Goal: Task Accomplishment & Management: Use online tool/utility

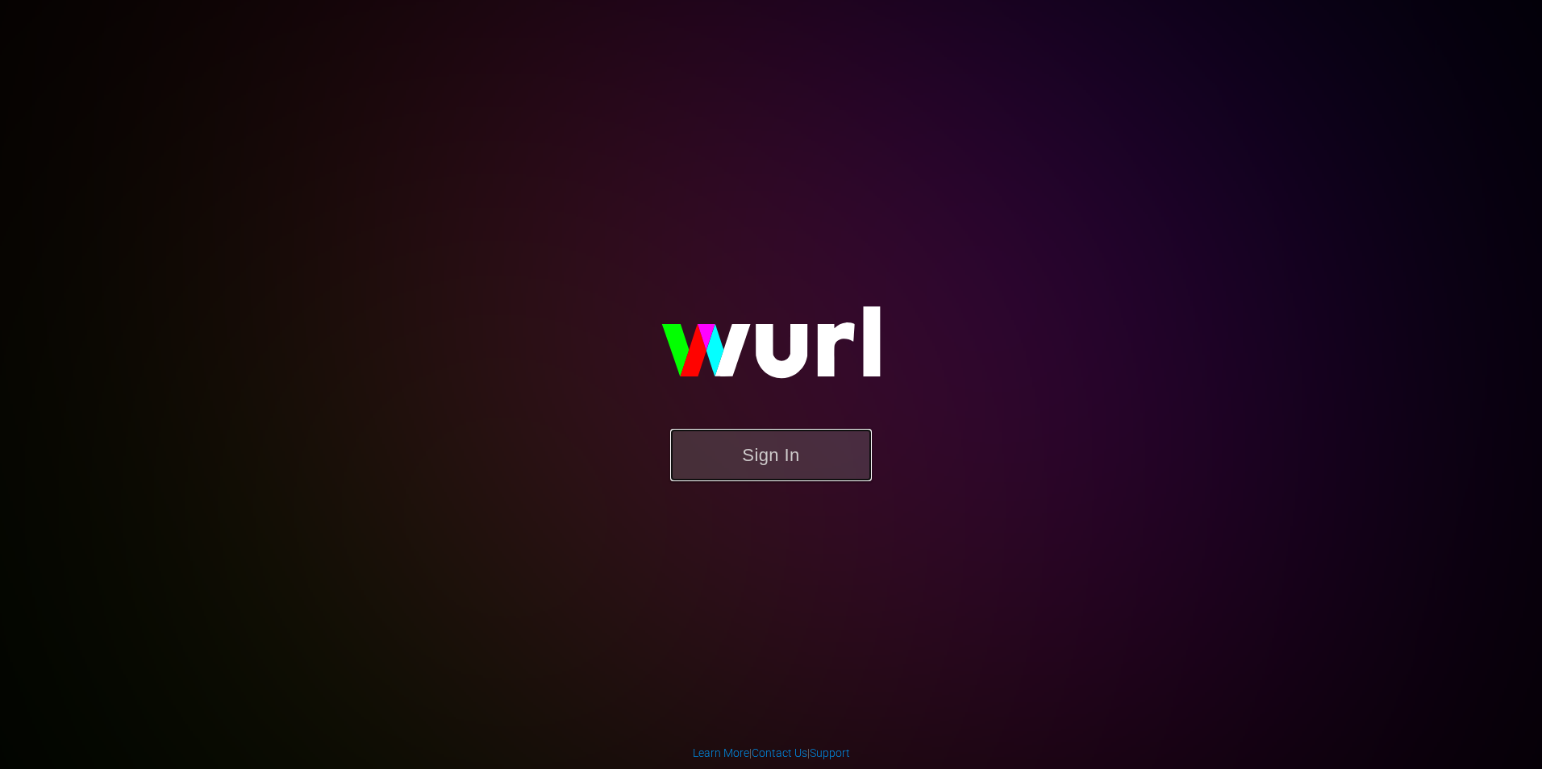
click at [803, 449] on button "Sign In" at bounding box center [771, 455] width 202 height 52
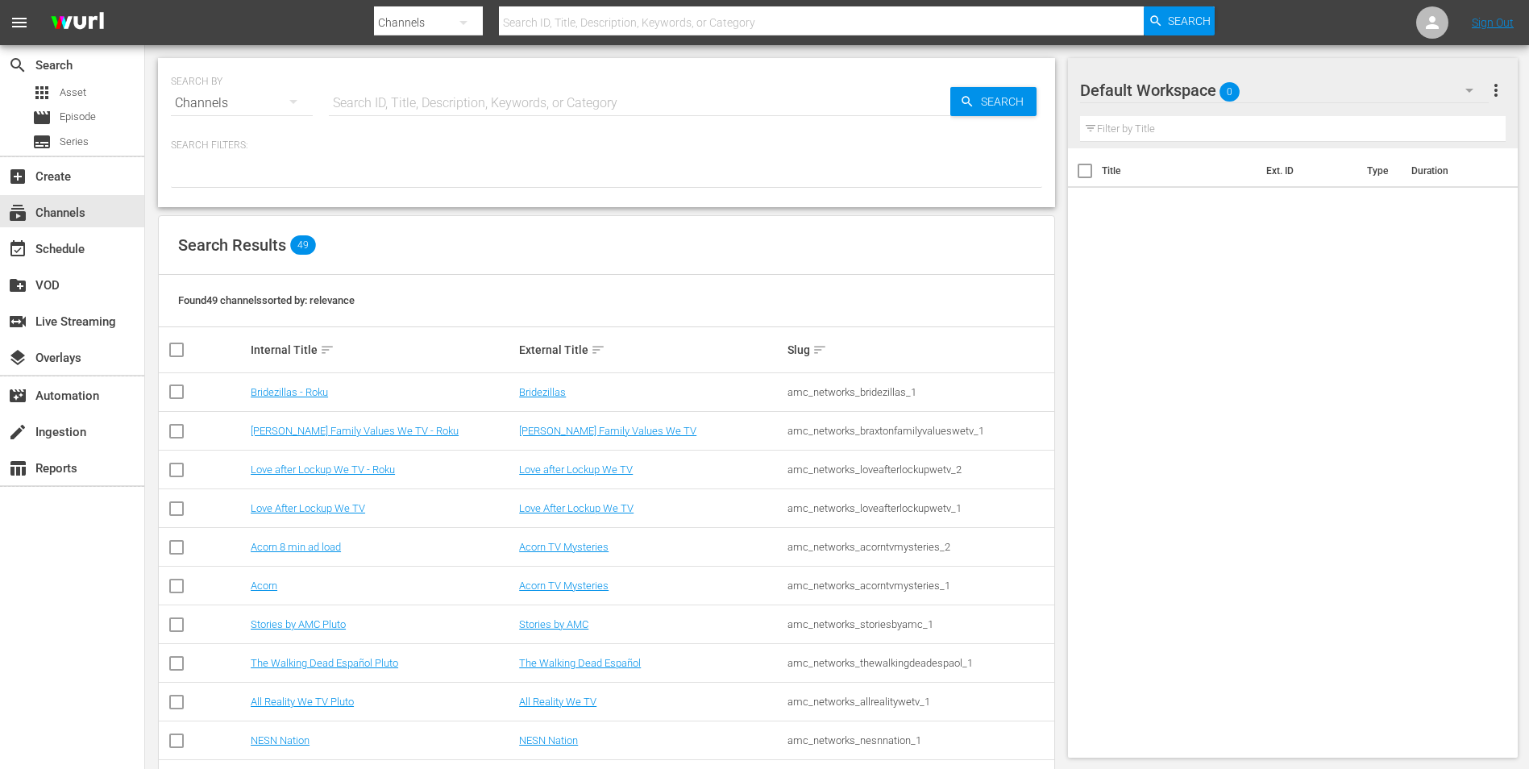
click at [403, 103] on input "text" at bounding box center [640, 103] width 622 height 39
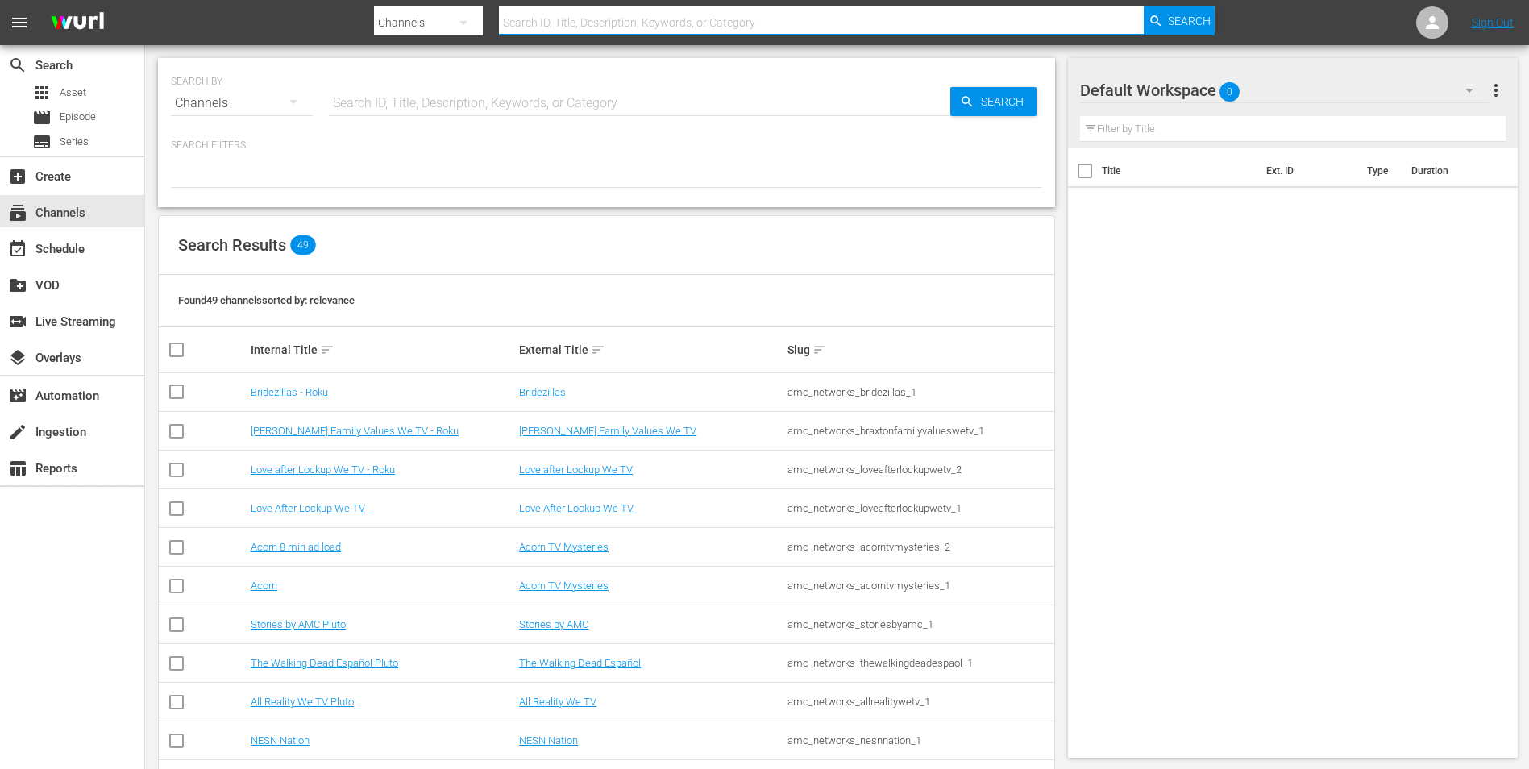
drag, startPoint x: 658, startPoint y: 20, endPoint x: 618, endPoint y: 25, distance: 40.6
click at [658, 20] on input "text" at bounding box center [821, 22] width 645 height 39
type input "stories"
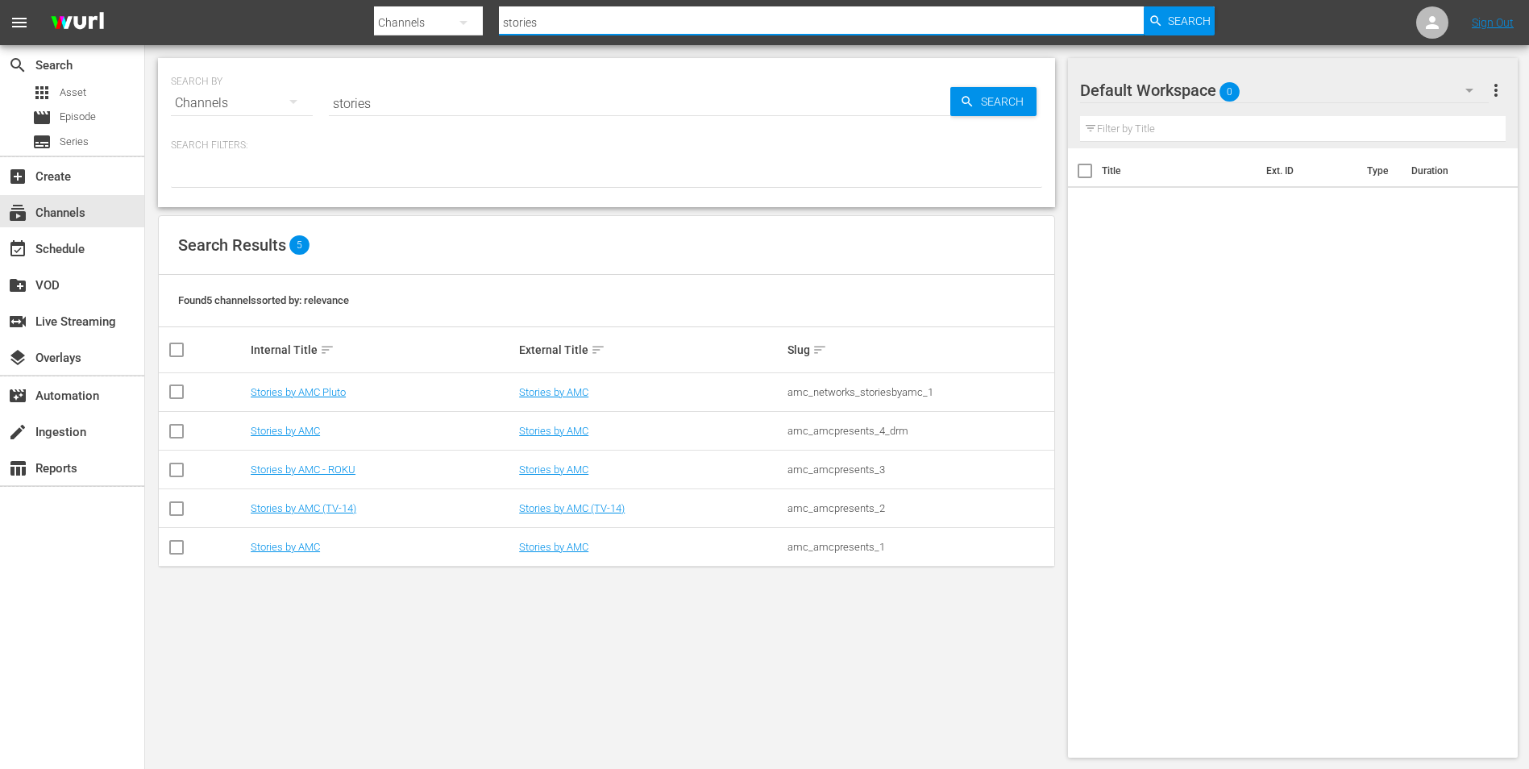
type input "stories"
click at [327, 500] on td "Stories by AMC (TV-14)" at bounding box center [382, 508] width 268 height 39
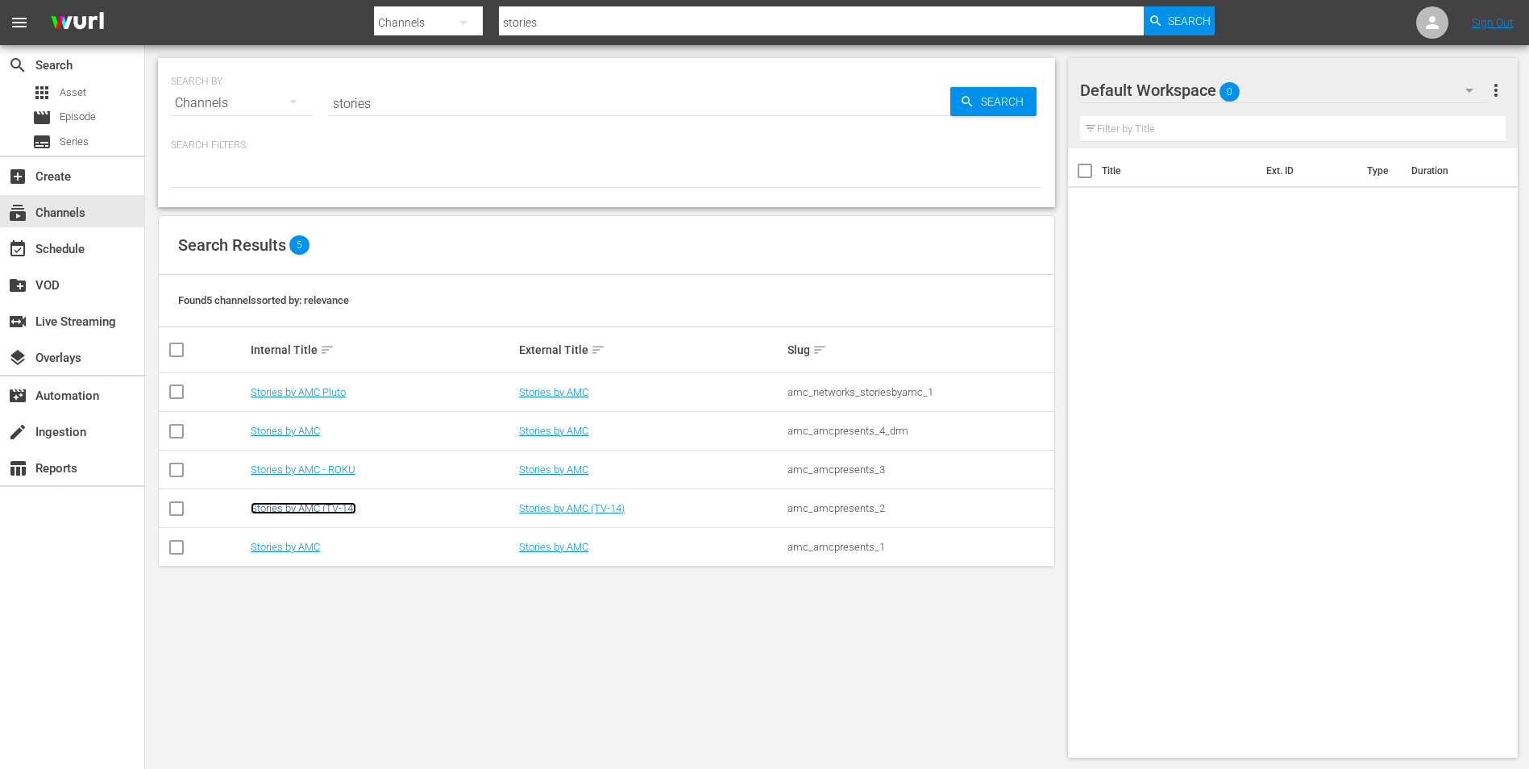
click at [332, 507] on link "Stories by AMC (TV-14)" at bounding box center [304, 508] width 106 height 12
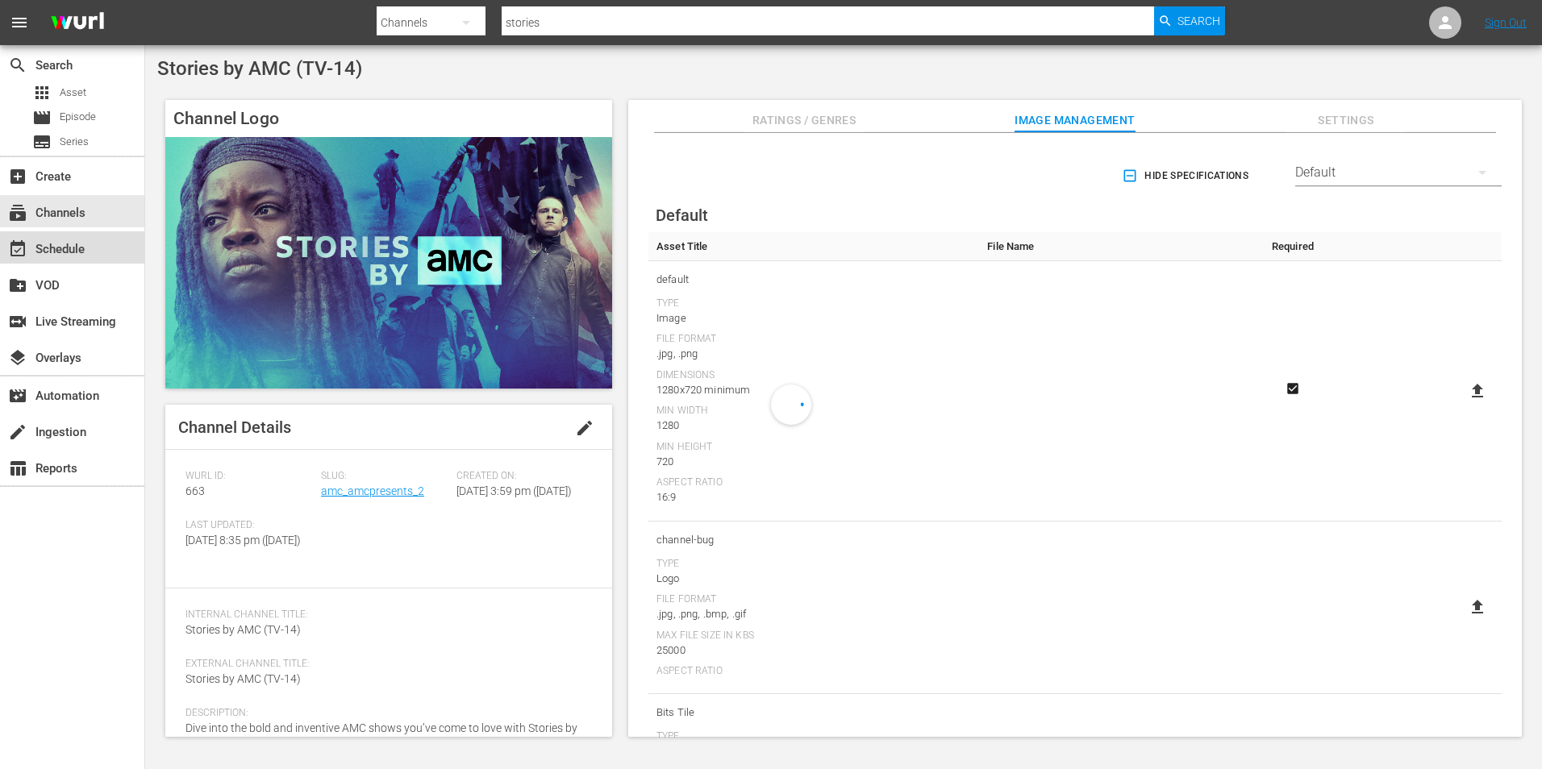
click at [90, 249] on div "event_available Schedule" at bounding box center [72, 247] width 144 height 32
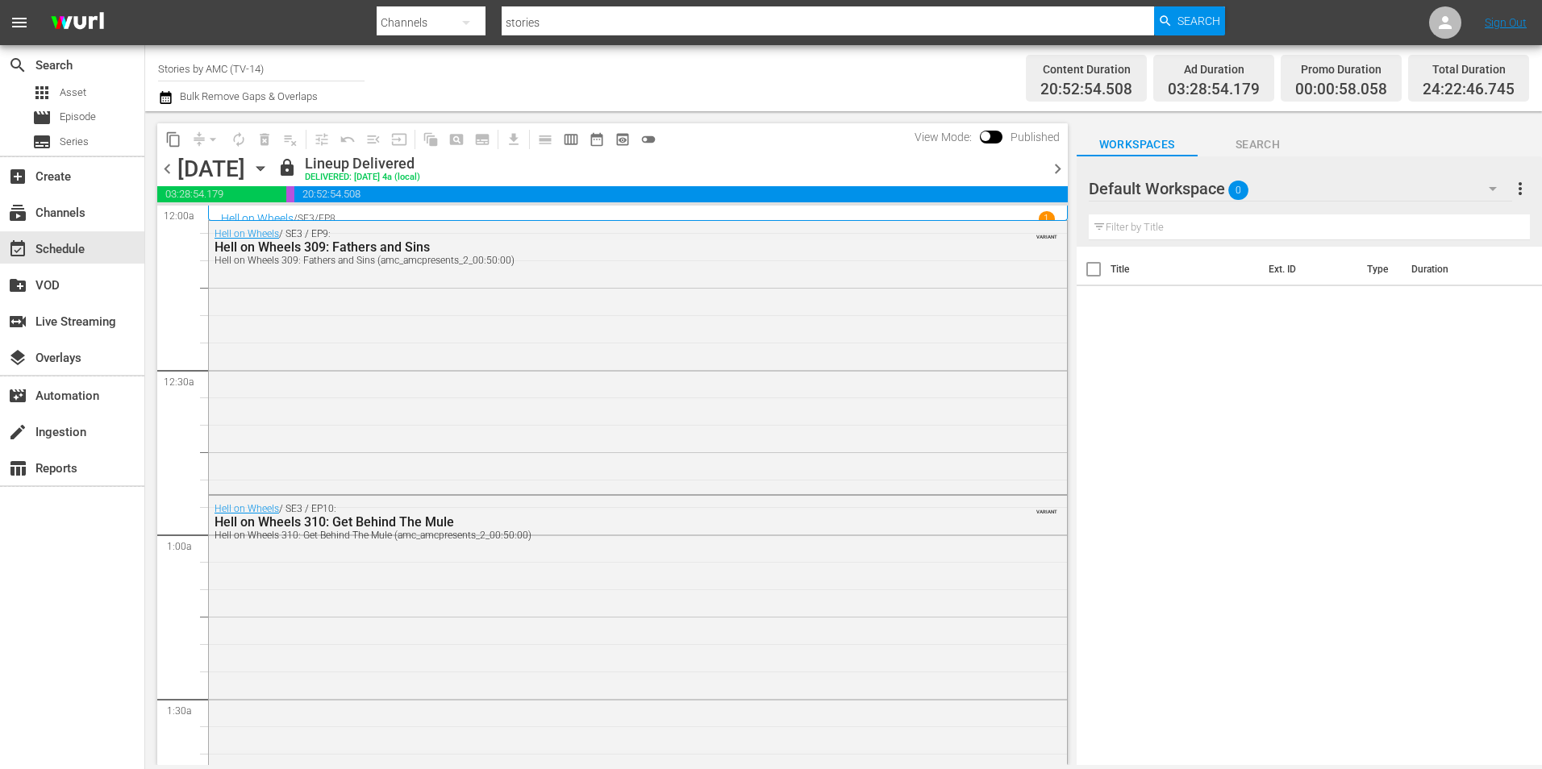
click at [269, 167] on icon "button" at bounding box center [261, 169] width 18 height 18
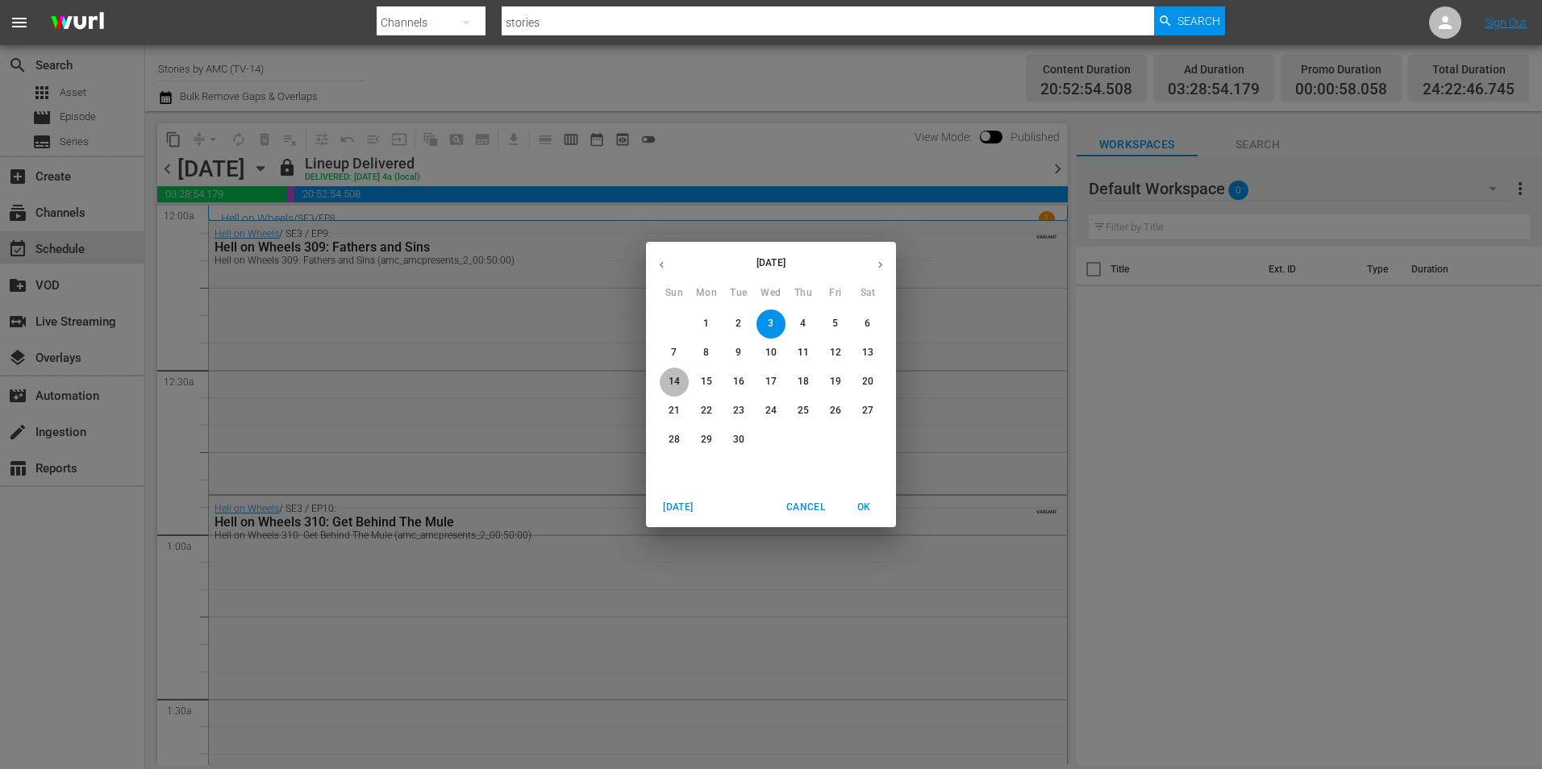
click at [673, 377] on p "14" at bounding box center [673, 382] width 11 height 14
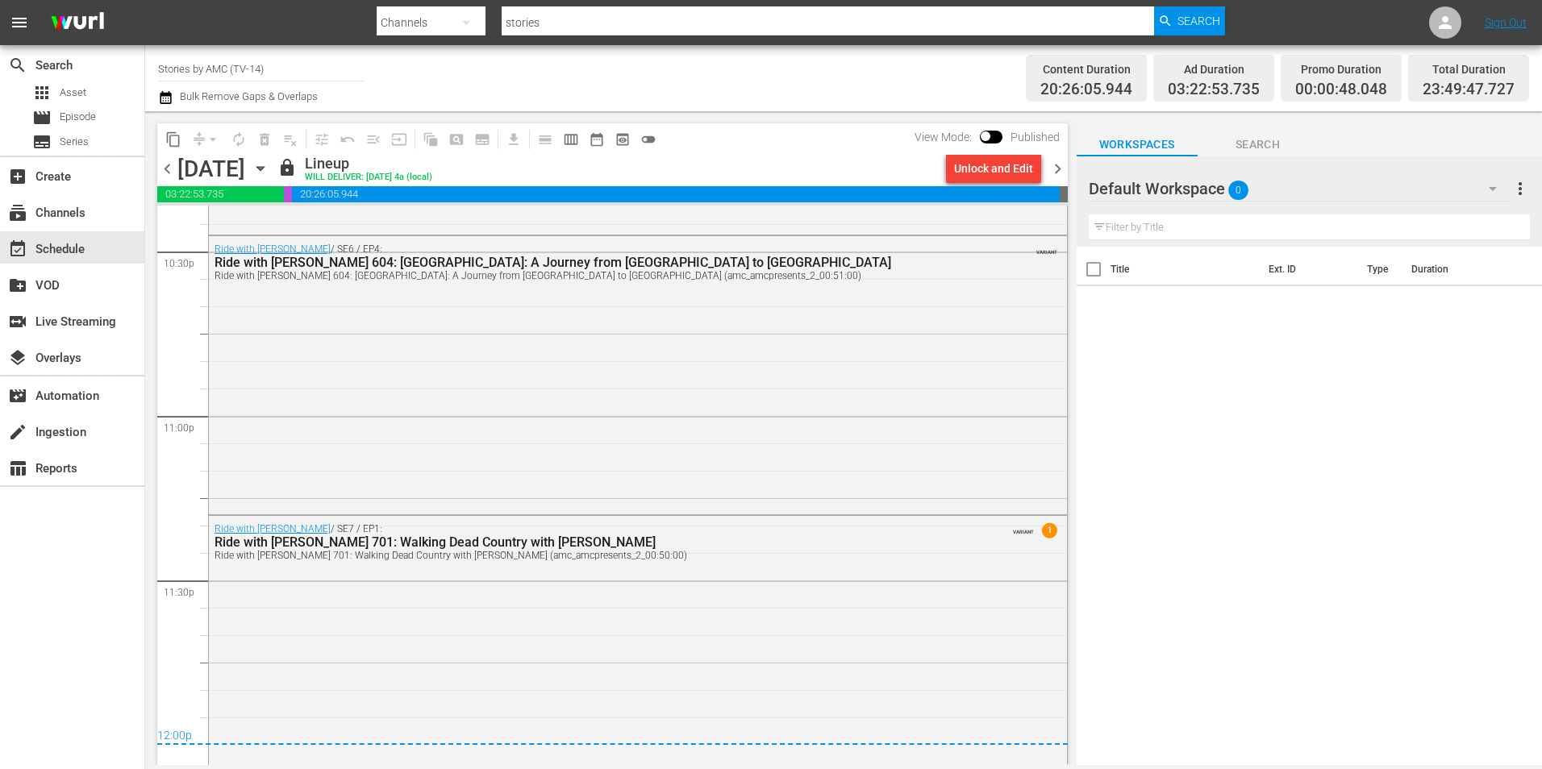
scroll to position [7380, 0]
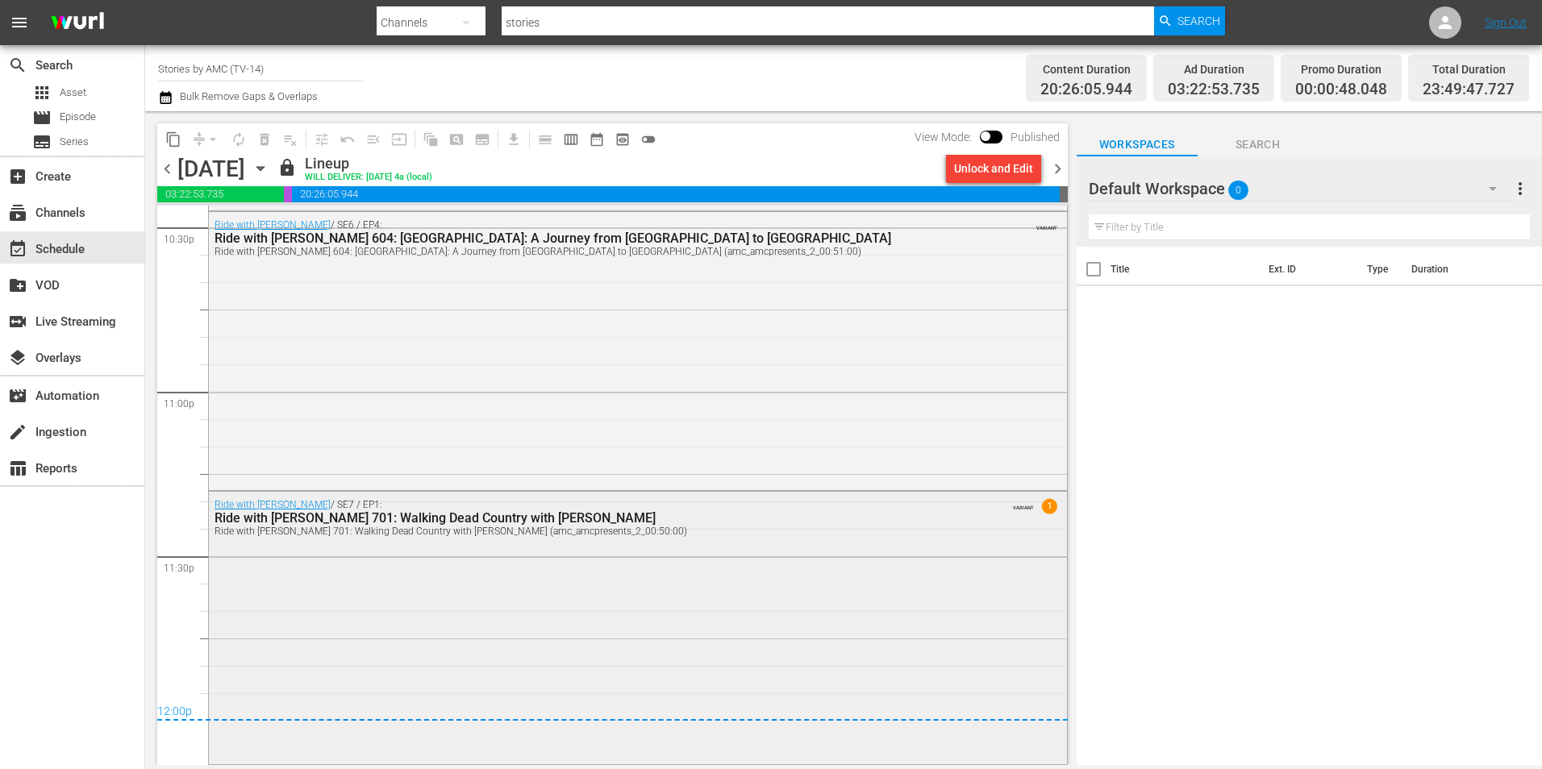
click at [434, 535] on div "Ride with Norman Reedus 701: Walking Dead Country with Kim Coates (amc_amcprese…" at bounding box center [593, 531] width 758 height 11
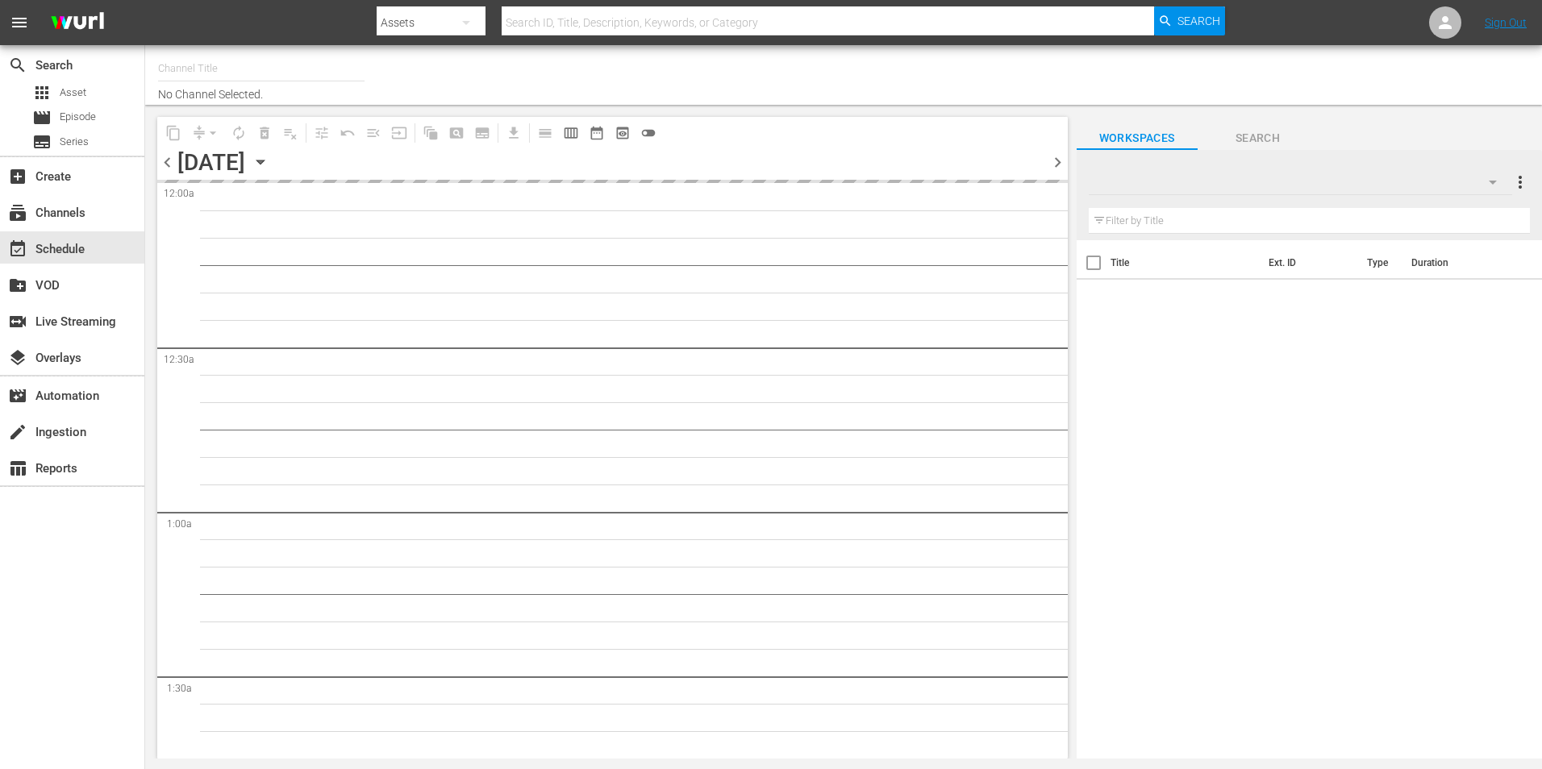
type input "Stories by AMC (TV-14) (663)"
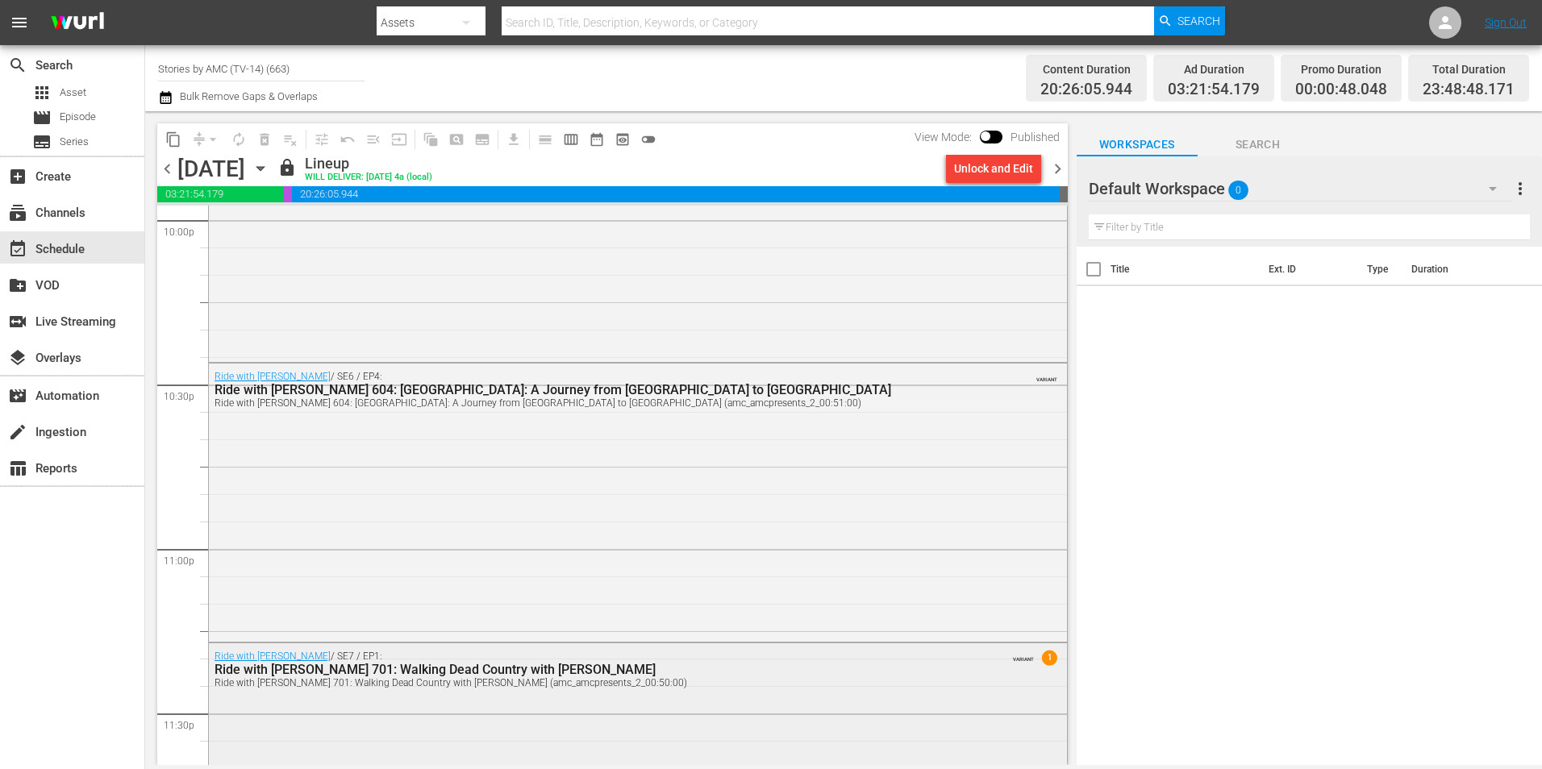
scroll to position [7375, 0]
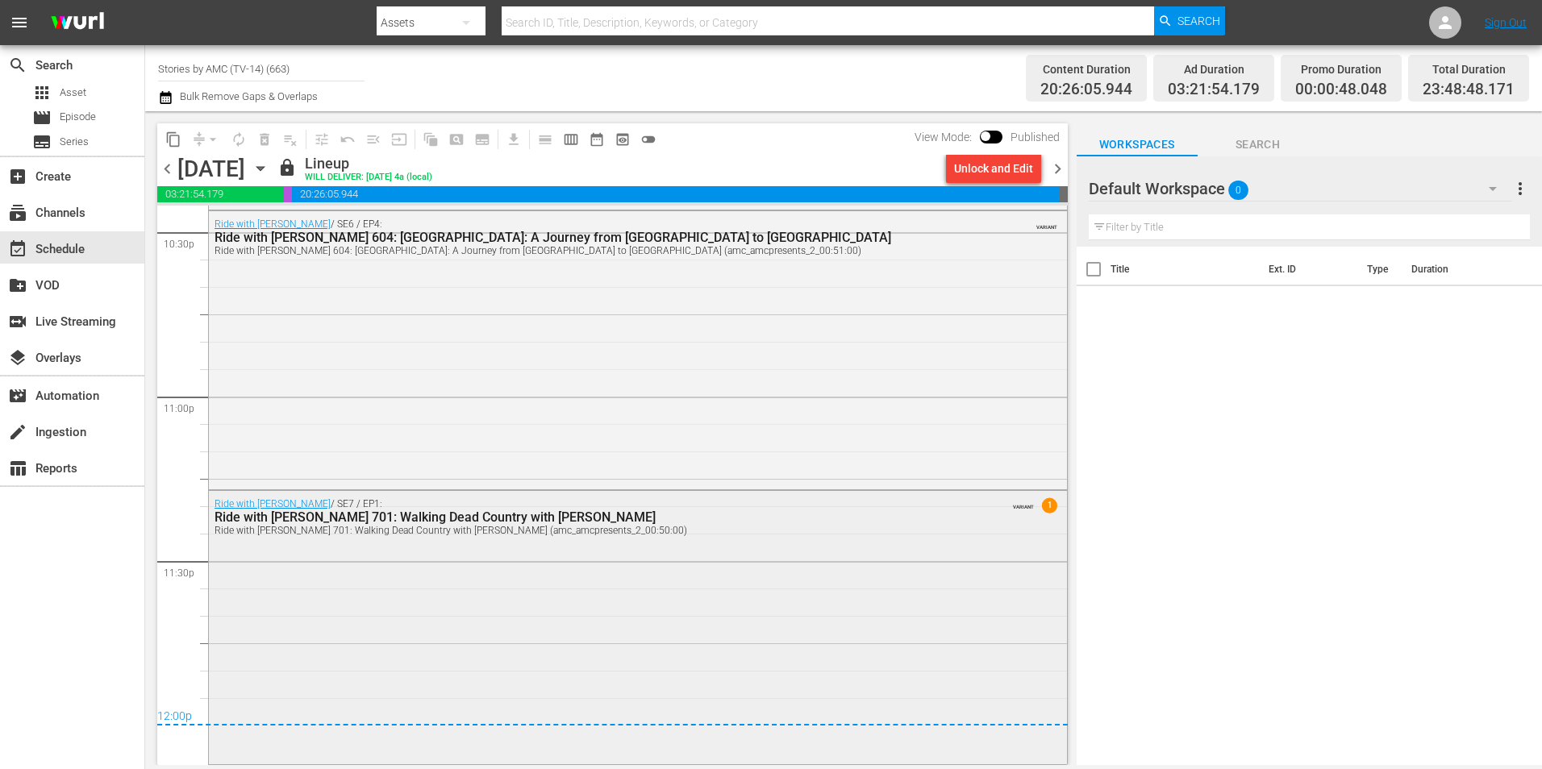
click at [1041, 511] on span "1" at bounding box center [1048, 504] width 15 height 15
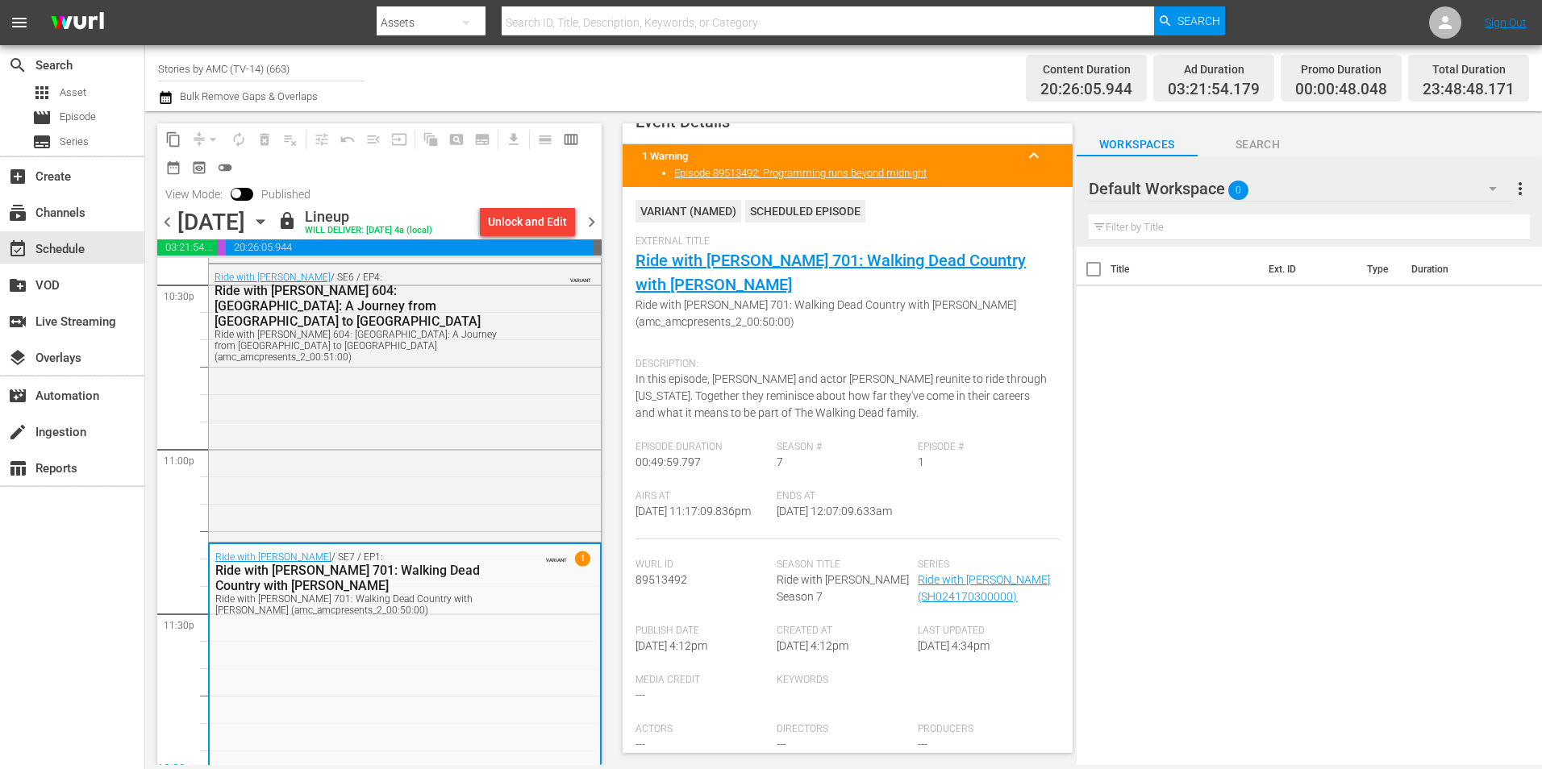
scroll to position [0, 0]
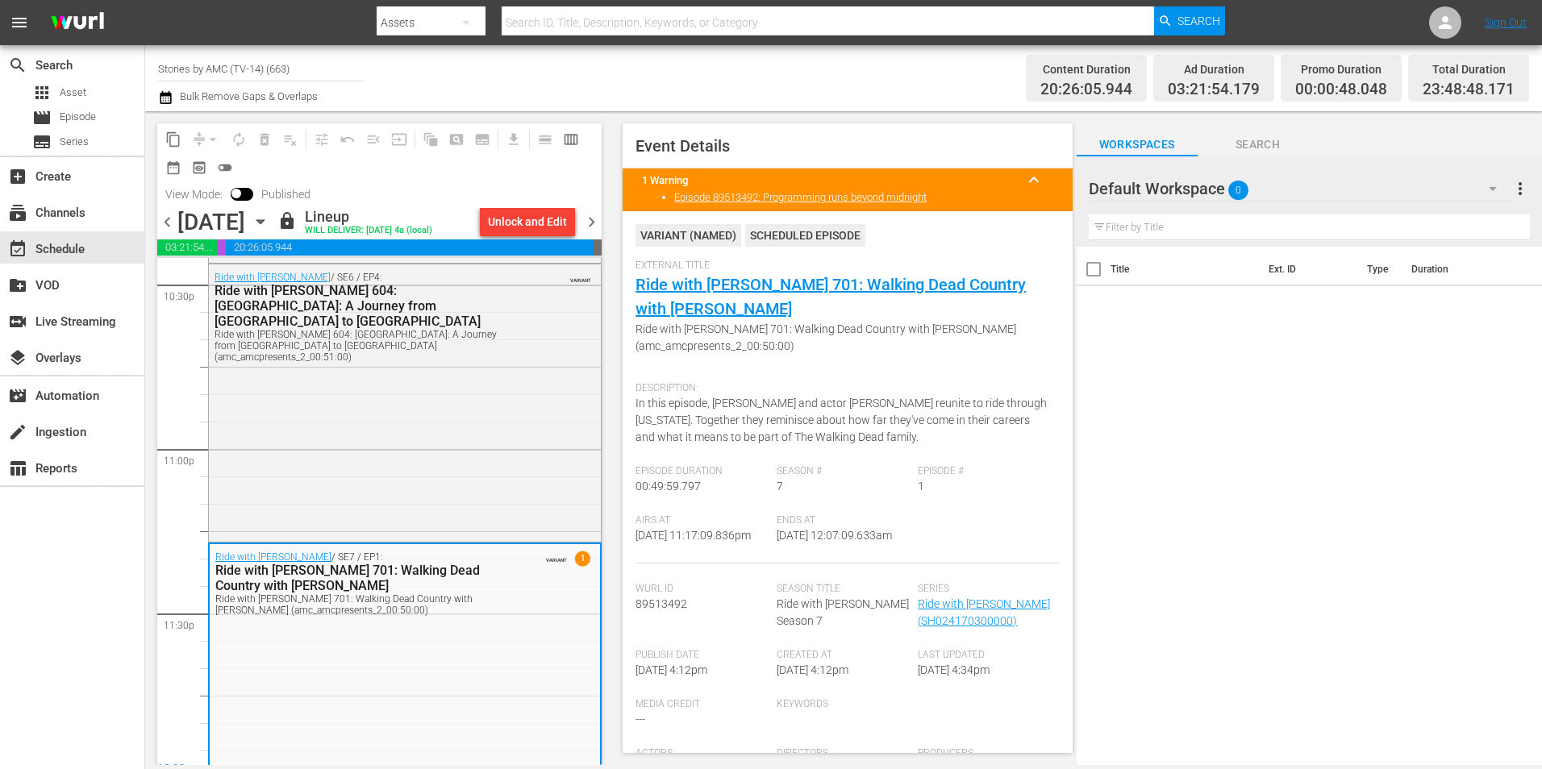
click at [1282, 360] on div "Title Ext. ID Type Duration" at bounding box center [1308, 507] width 465 height 521
click at [519, 320] on div "Ride with Norman Reedus / SE6 / EP4: Ride with Norman Reedus 604: Portugal: A J…" at bounding box center [405, 316] width 392 height 104
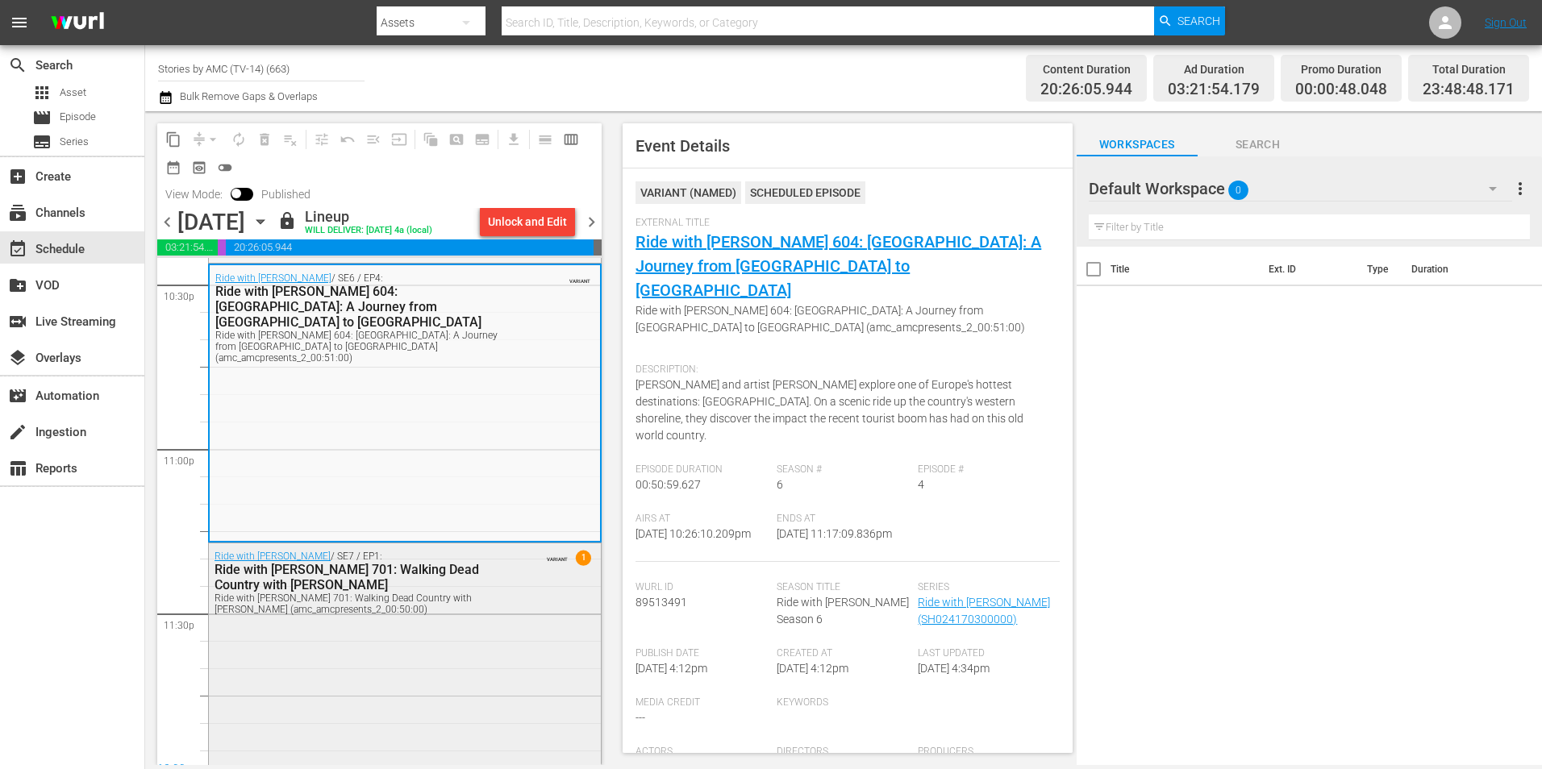
click at [525, 605] on div "Ride with Norman Reedus / SE7 / EP1: Ride with Norman Reedus 701: Walking Dead …" at bounding box center [405, 581] width 392 height 77
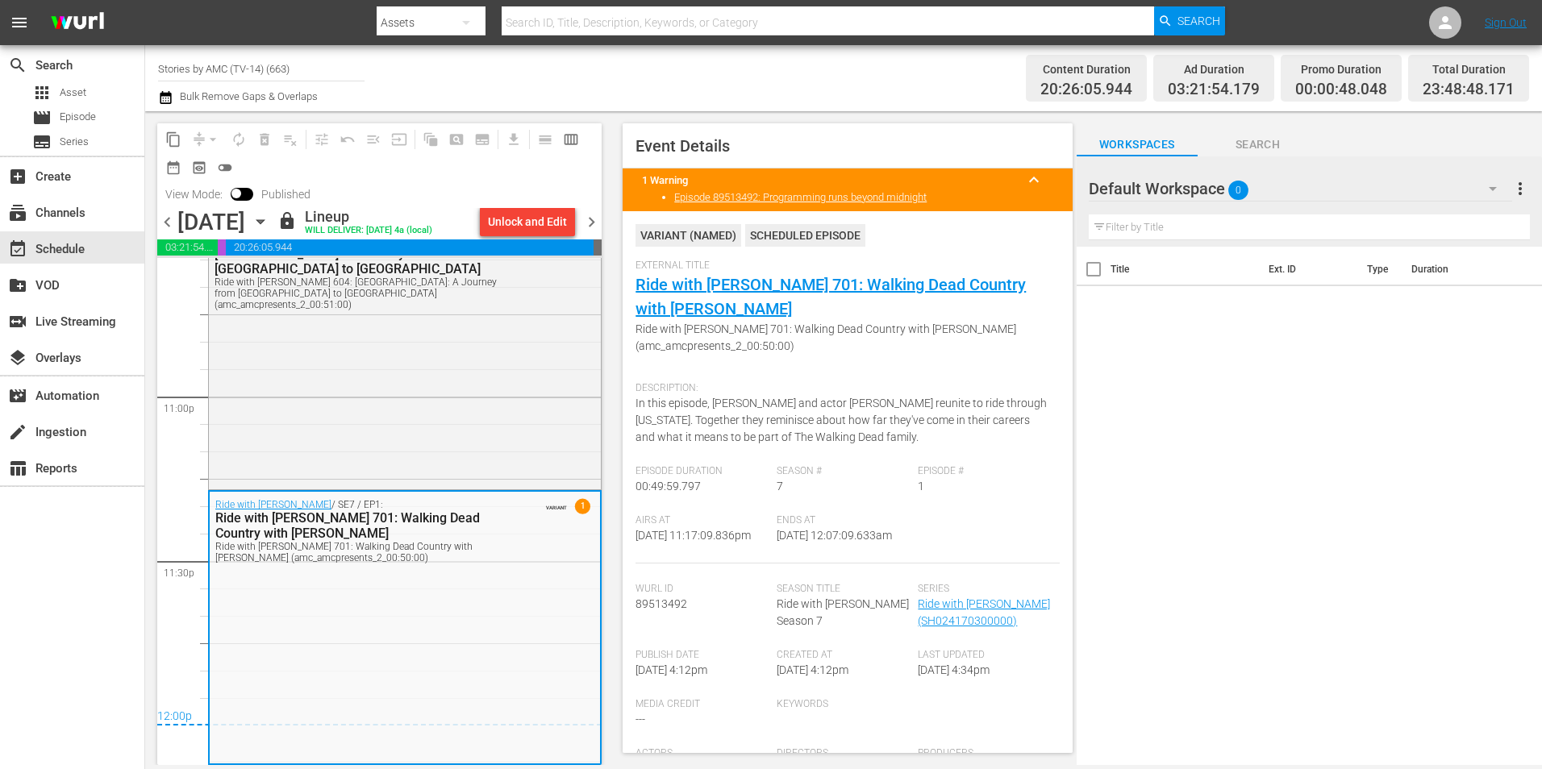
scroll to position [7427, 0]
